Goal: Use online tool/utility: Utilize a website feature to perform a specific function

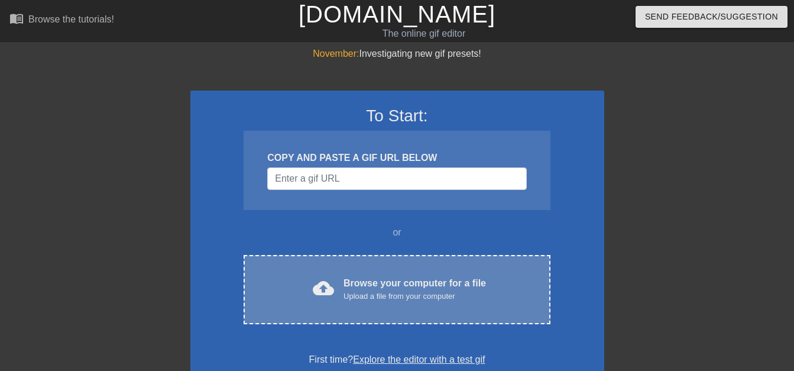
click at [315, 290] on span "cloud_upload" at bounding box center [323, 287] width 21 height 21
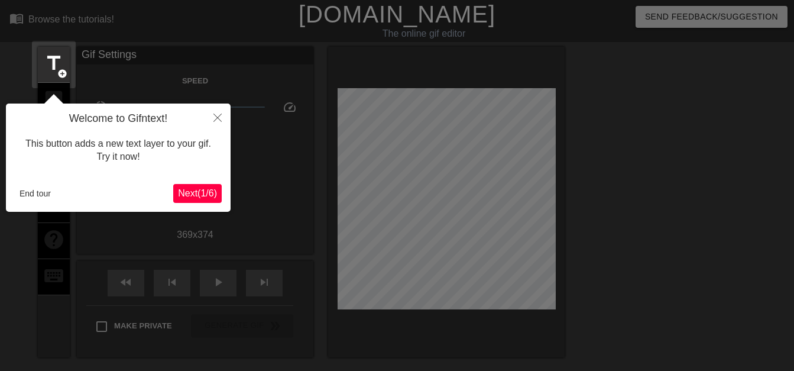
scroll to position [29, 0]
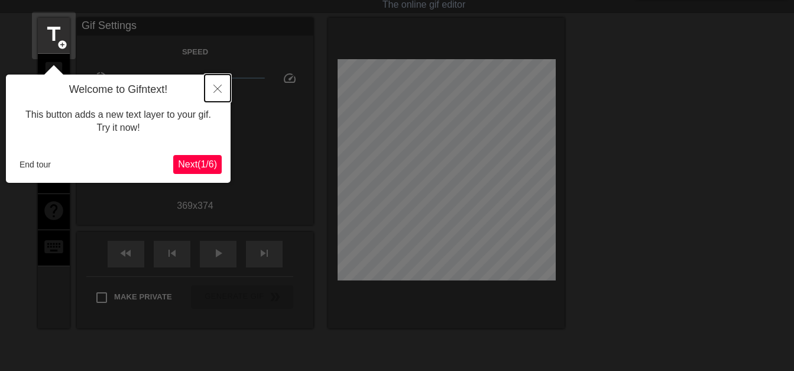
click at [214, 89] on icon "Close" at bounding box center [218, 89] width 8 height 8
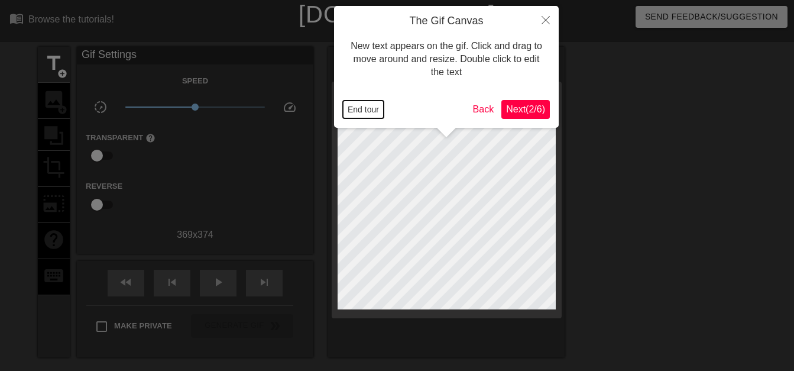
click at [370, 105] on button "End tour" at bounding box center [363, 110] width 41 height 18
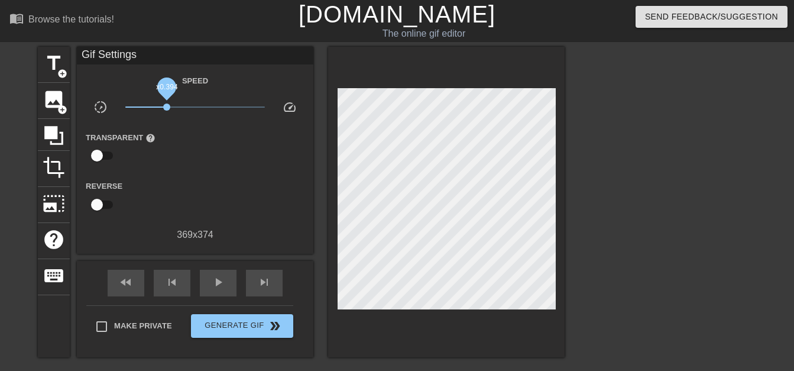
drag, startPoint x: 199, startPoint y: 108, endPoint x: 167, endPoint y: 108, distance: 32.5
click at [167, 108] on span "x0.394" at bounding box center [195, 107] width 140 height 14
click at [99, 106] on span "slow_motion_video" at bounding box center [100, 107] width 14 height 14
drag, startPoint x: 163, startPoint y: 108, endPoint x: 153, endPoint y: 108, distance: 10.1
click at [153, 108] on span "x0.251" at bounding box center [153, 107] width 7 height 7
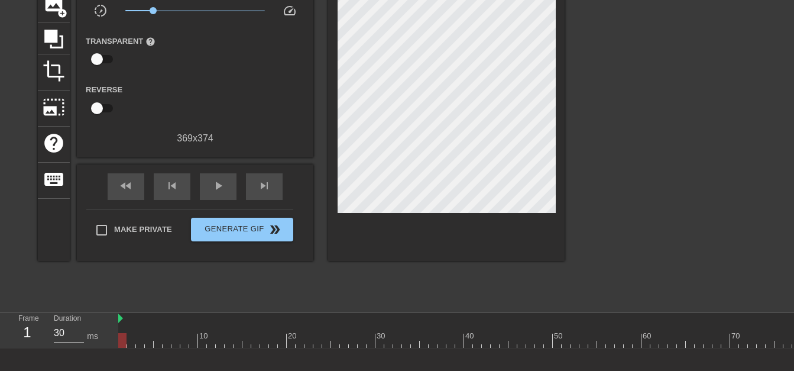
scroll to position [118, 0]
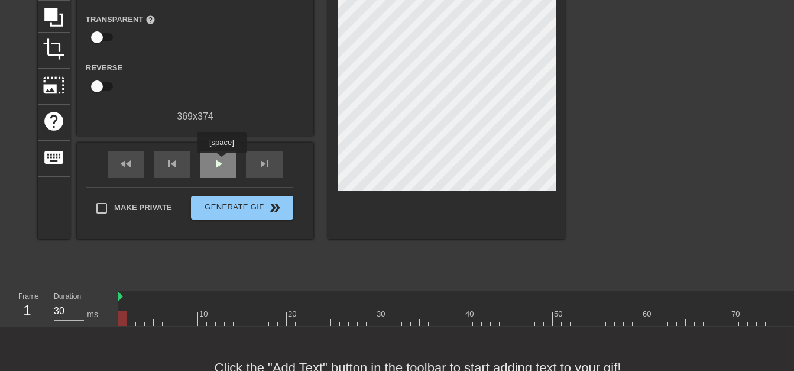
click at [221, 161] on span "play_arrow" at bounding box center [218, 164] width 14 height 14
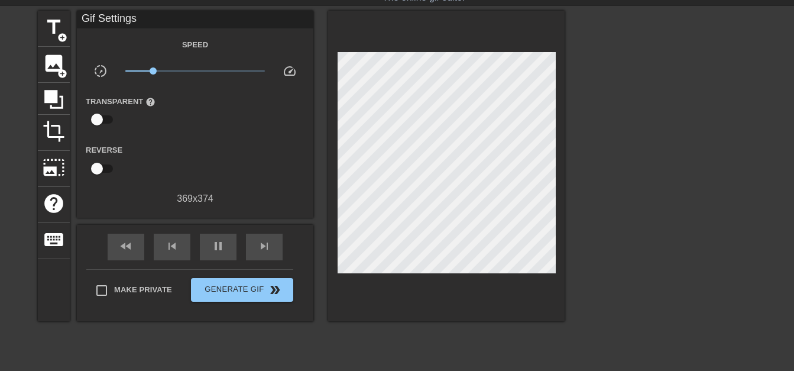
scroll to position [0, 0]
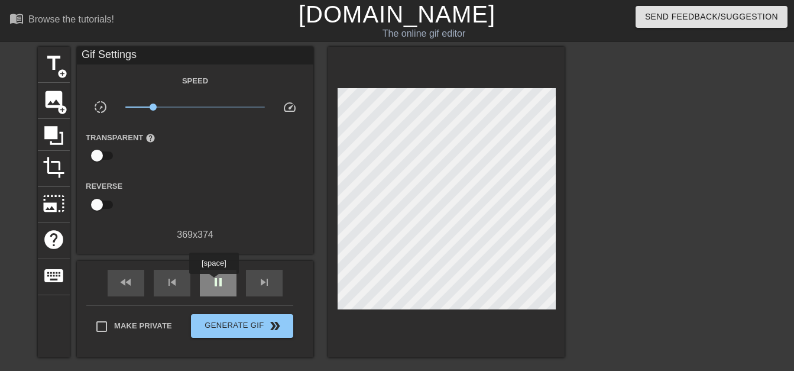
click at [214, 282] on span "pause" at bounding box center [218, 282] width 14 height 14
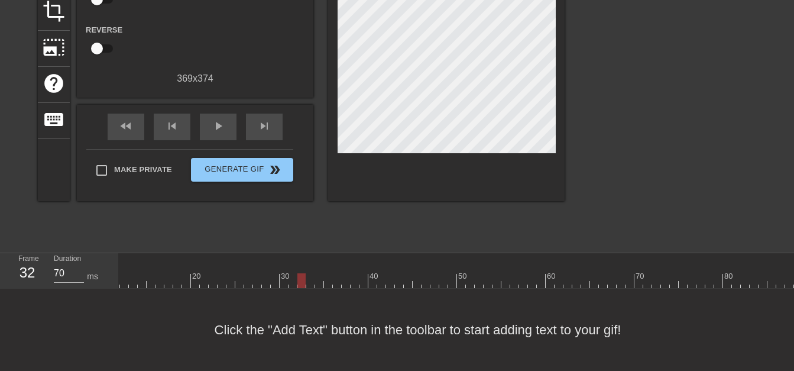
scroll to position [0, 108]
click at [444, 273] on div at bounding box center [498, 280] width 976 height 15
click at [460, 277] on div at bounding box center [498, 280] width 976 height 15
click at [461, 277] on div at bounding box center [498, 280] width 976 height 15
click at [458, 278] on div at bounding box center [498, 280] width 976 height 15
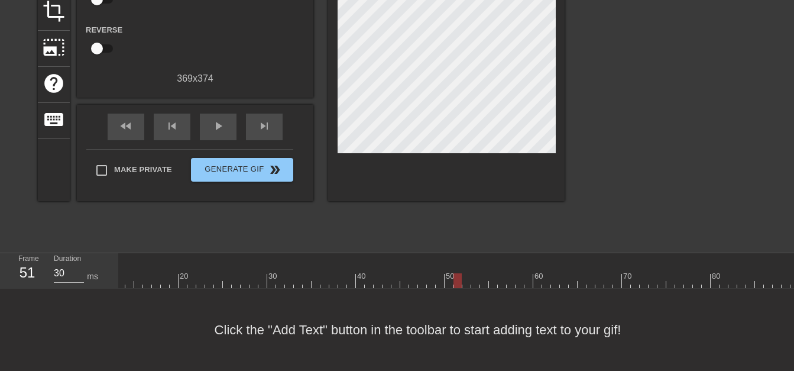
drag, startPoint x: 464, startPoint y: 278, endPoint x: 458, endPoint y: 275, distance: 6.6
click at [458, 275] on div at bounding box center [498, 280] width 976 height 15
click at [92, 273] on div "ms" at bounding box center [92, 276] width 11 height 12
click at [93, 272] on div "ms" at bounding box center [92, 276] width 11 height 12
drag, startPoint x: 78, startPoint y: 261, endPoint x: 76, endPoint y: 329, distance: 68.6
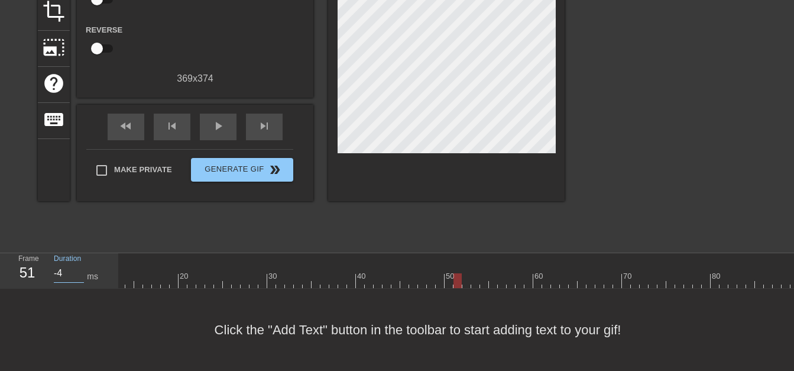
click at [80, 283] on input "-4" at bounding box center [69, 273] width 30 height 19
drag, startPoint x: 77, startPoint y: 259, endPoint x: 75, endPoint y: 205, distance: 54.5
click at [75, 264] on input "12" at bounding box center [69, 273] width 30 height 19
click at [98, 276] on div "Duration 12 ms" at bounding box center [80, 270] width 53 height 34
click at [67, 266] on input "12" at bounding box center [69, 273] width 30 height 19
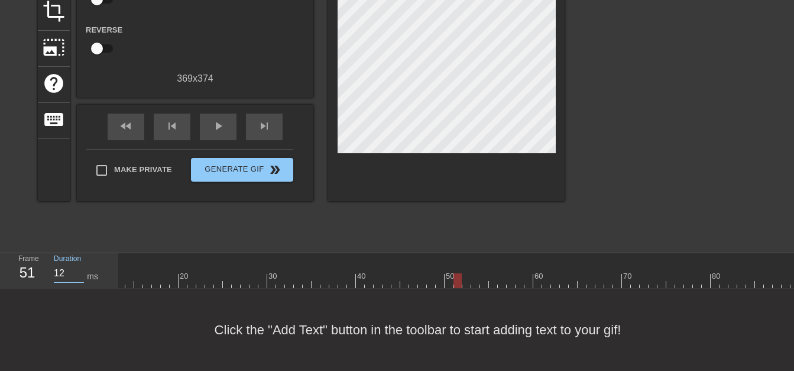
click at [75, 298] on div "Click the "Add Text" button in the toolbar to start adding text to your gif!" at bounding box center [397, 330] width 794 height 82
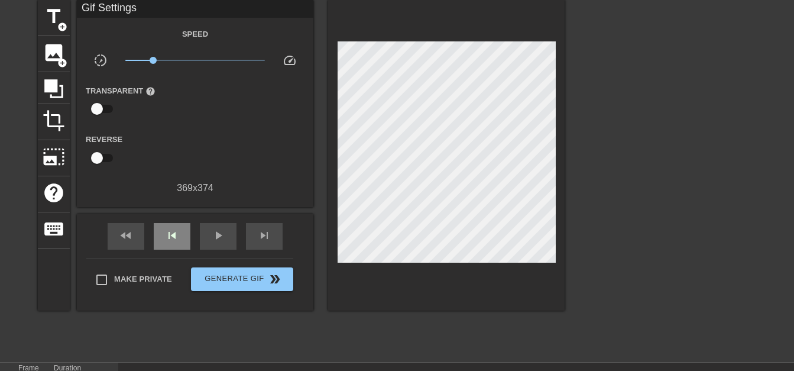
scroll to position [165, 0]
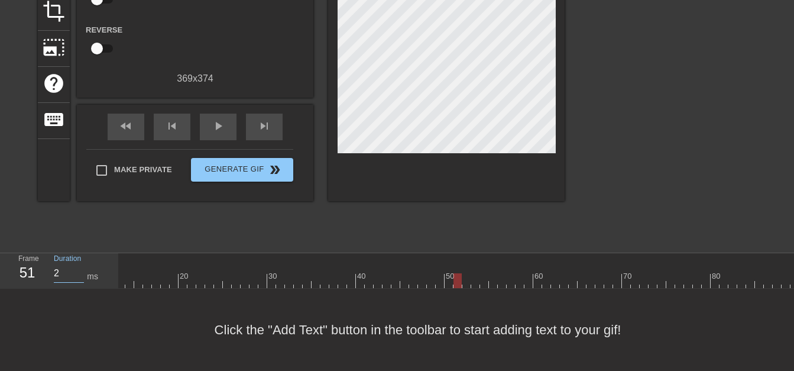
drag, startPoint x: 82, startPoint y: 262, endPoint x: 79, endPoint y: 307, distance: 45.0
click at [80, 283] on input "2" at bounding box center [69, 273] width 30 height 19
click at [125, 338] on div "Click the "Add Text" button in the toolbar to start adding text to your gif!" at bounding box center [397, 330] width 794 height 82
drag, startPoint x: 61, startPoint y: 265, endPoint x: 61, endPoint y: 229, distance: 35.5
click at [61, 229] on div "menu_book Browse the tutorials! [DOMAIN_NAME] The online gif editor Send Feedba…" at bounding box center [397, 107] width 794 height 527
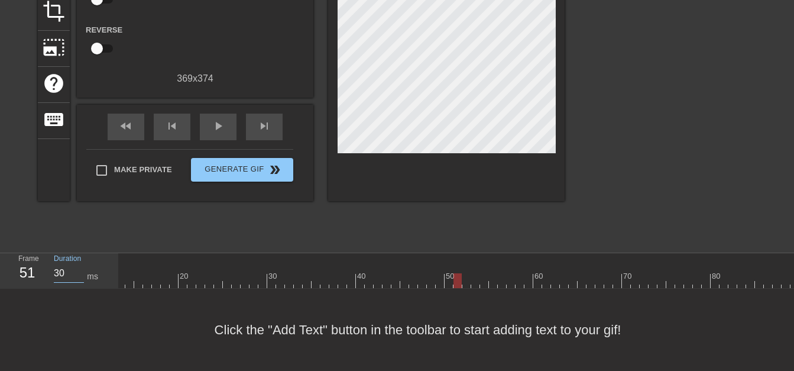
click at [37, 258] on div "Frame 51" at bounding box center [26, 270] width 35 height 34
click at [32, 263] on div "51" at bounding box center [27, 272] width 18 height 21
click at [451, 273] on div at bounding box center [498, 280] width 976 height 15
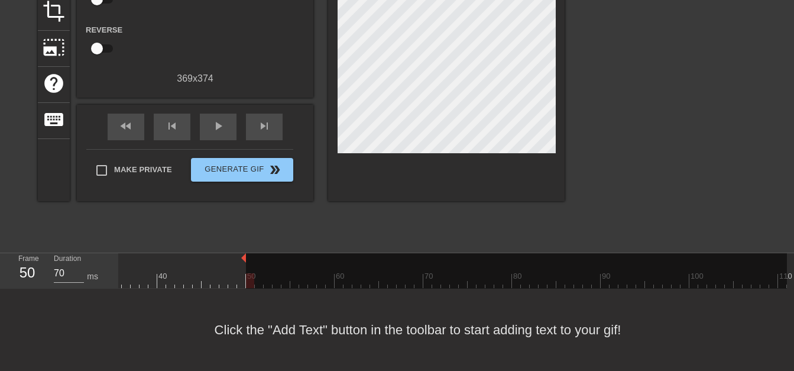
drag, startPoint x: 785, startPoint y: 248, endPoint x: 247, endPoint y: 241, distance: 538.9
click at [247, 241] on div "menu_book Browse the tutorials! [DOMAIN_NAME] The online gif editor Send Feedba…" at bounding box center [397, 107] width 794 height 527
click at [210, 253] on div at bounding box center [28, 259] width 435 height 12
click at [207, 122] on div "play_arrow" at bounding box center [218, 127] width 37 height 27
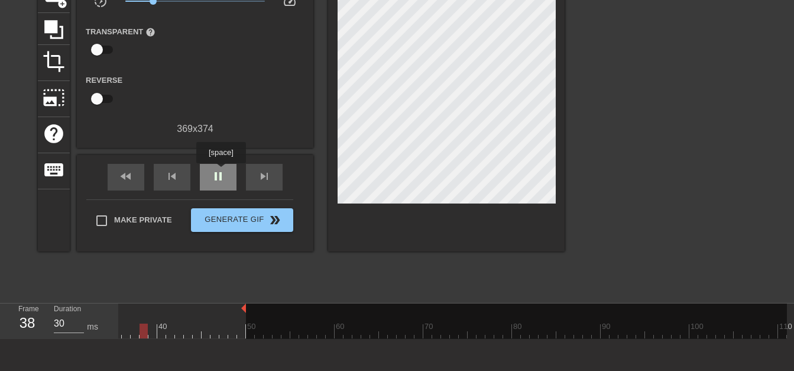
type input "40"
click at [221, 172] on span "pause" at bounding box center [218, 176] width 14 height 14
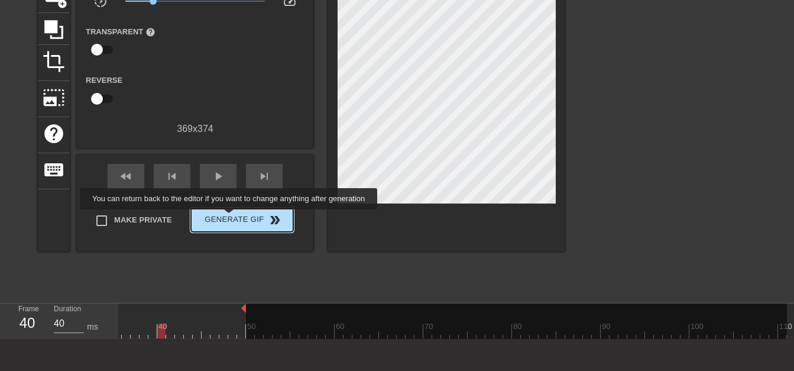
click at [229, 219] on span "Generate Gif double_arrow" at bounding box center [242, 220] width 93 height 14
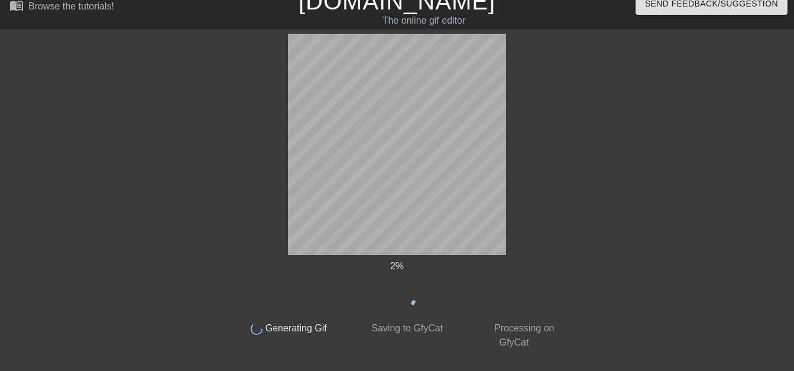
scroll to position [0, 0]
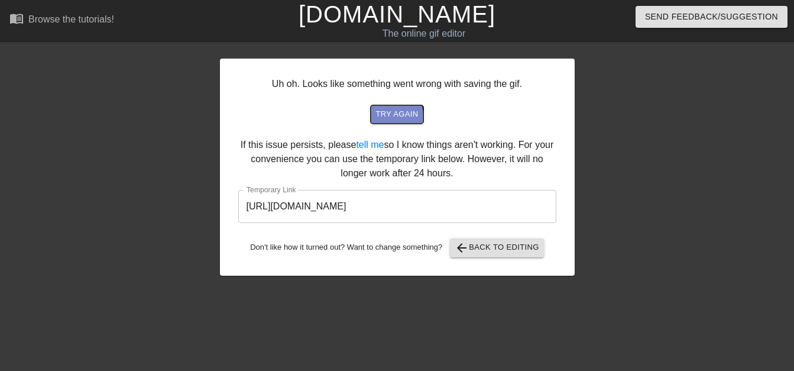
click at [390, 118] on span "try again" at bounding box center [397, 115] width 43 height 14
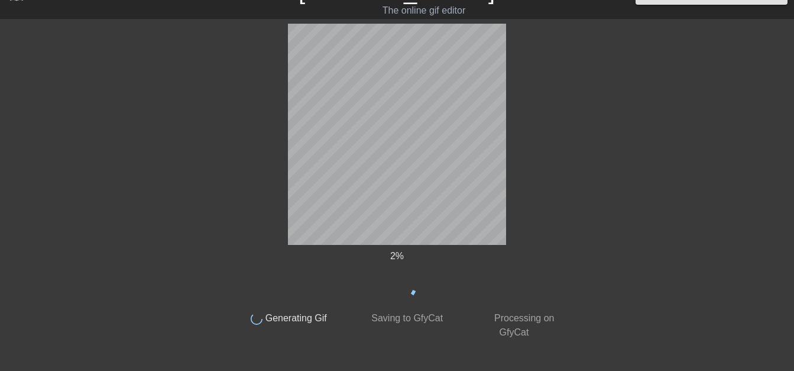
scroll to position [36, 0]
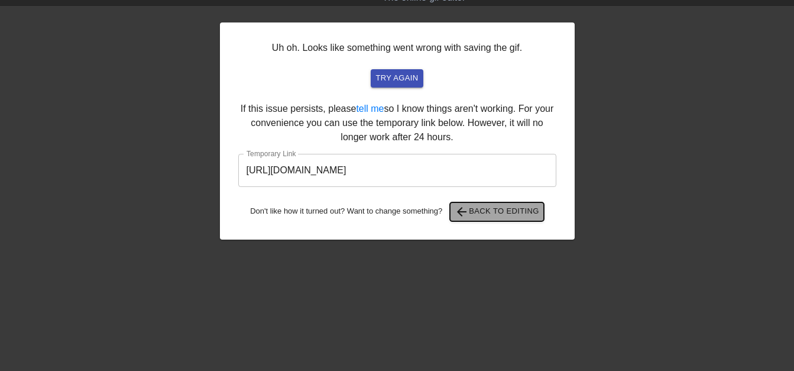
click at [514, 217] on span "arrow_back Back to Editing" at bounding box center [497, 212] width 85 height 14
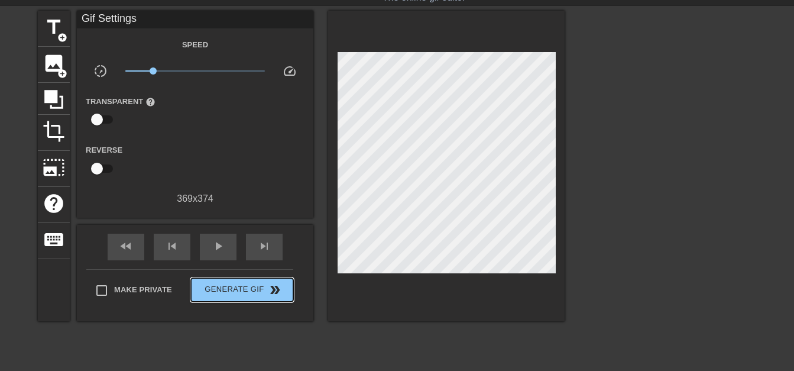
drag, startPoint x: 230, startPoint y: 293, endPoint x: 237, endPoint y: 312, distance: 19.7
click at [237, 312] on div "Make Private Generate Gif double_arrow" at bounding box center [189, 292] width 207 height 47
click at [204, 242] on div "play_arrow" at bounding box center [218, 247] width 37 height 27
drag, startPoint x: 158, startPoint y: 73, endPoint x: 166, endPoint y: 71, distance: 7.9
click at [166, 71] on span "x0.380" at bounding box center [195, 71] width 140 height 14
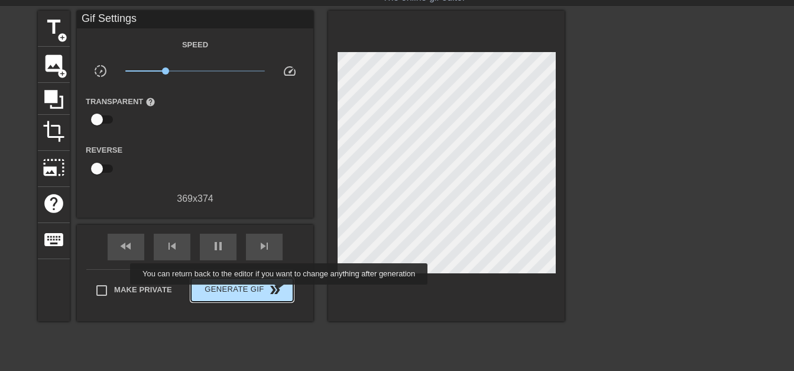
type input "40"
click at [280, 293] on span "Generate Gif double_arrow" at bounding box center [242, 290] width 93 height 14
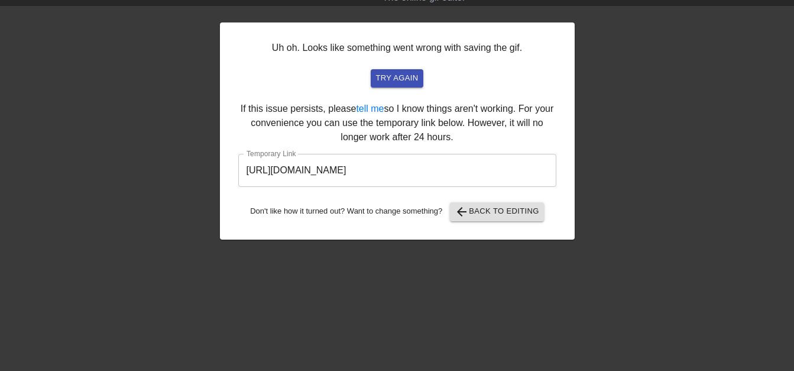
click at [376, 163] on input "[URL][DOMAIN_NAME]" at bounding box center [397, 170] width 318 height 33
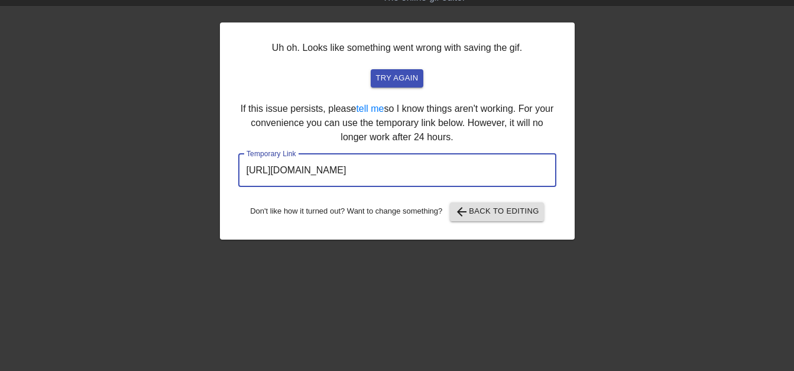
click at [376, 163] on input "[URL][DOMAIN_NAME]" at bounding box center [397, 170] width 318 height 33
